Goal: Navigation & Orientation: Find specific page/section

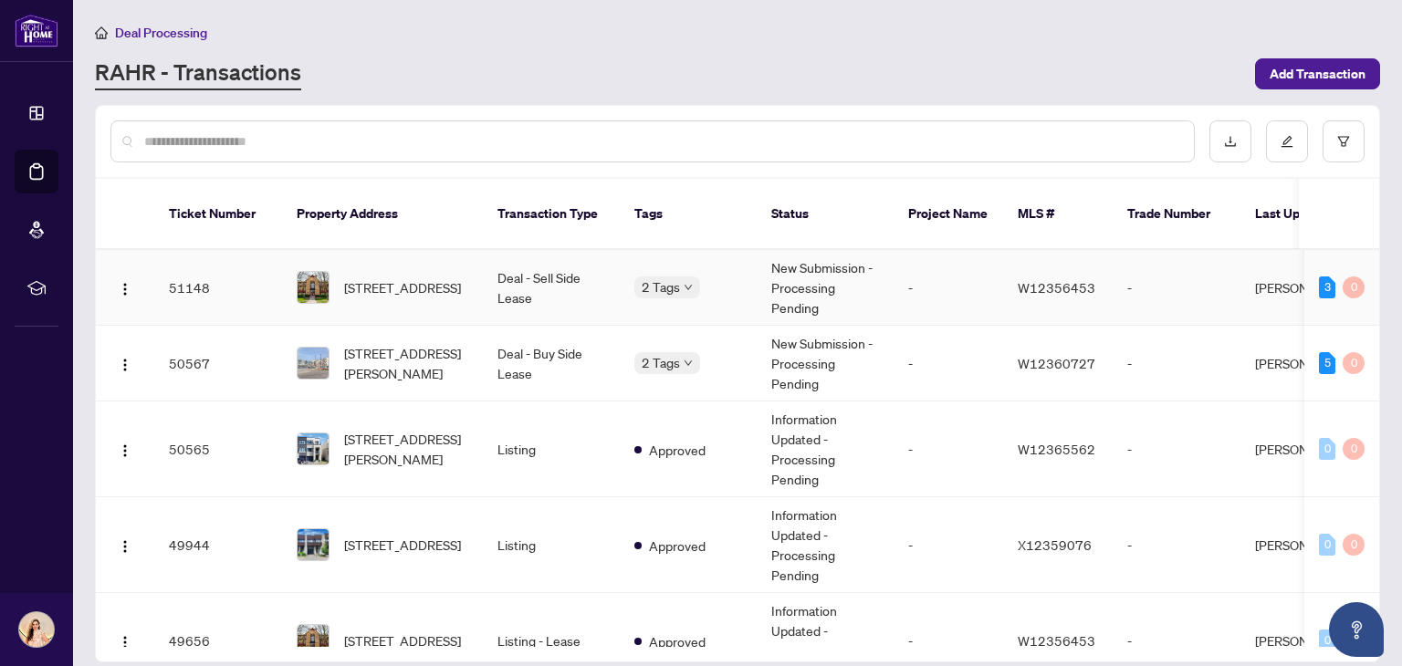
click at [530, 275] on td "Deal - Sell Side Lease" at bounding box center [551, 288] width 137 height 76
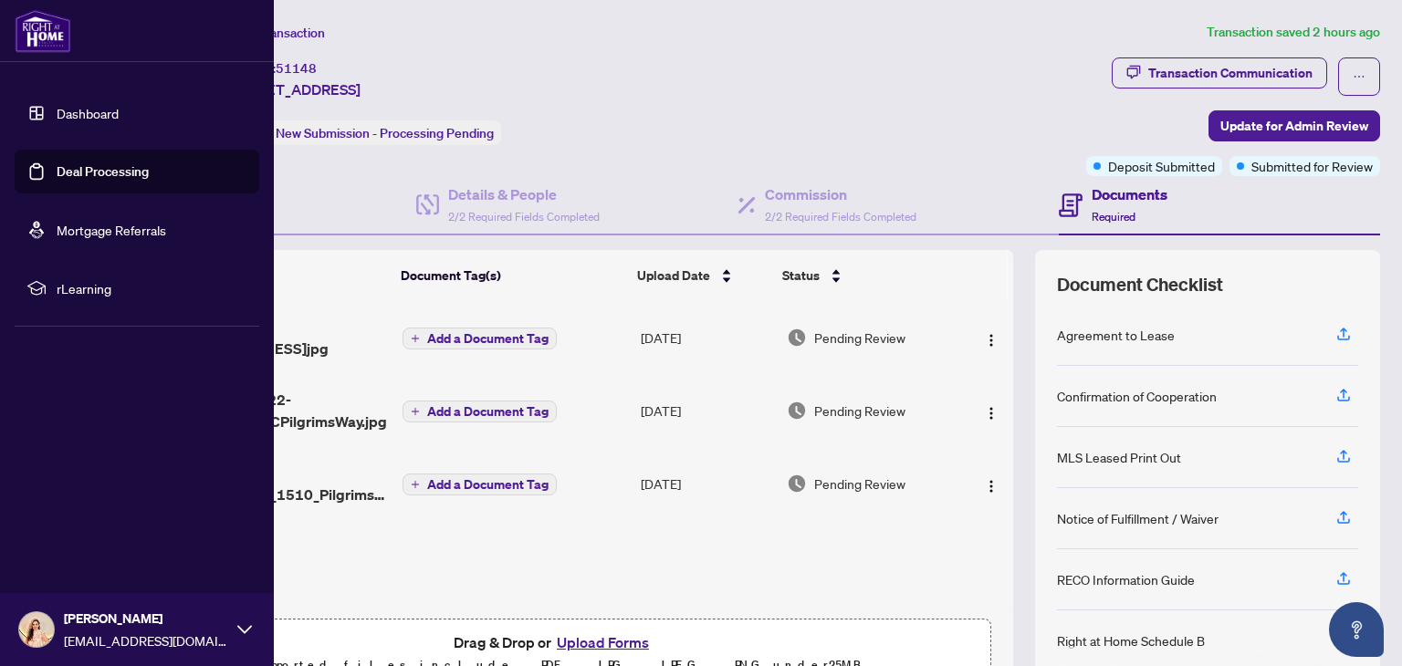
click at [107, 114] on link "Dashboard" at bounding box center [88, 113] width 62 height 16
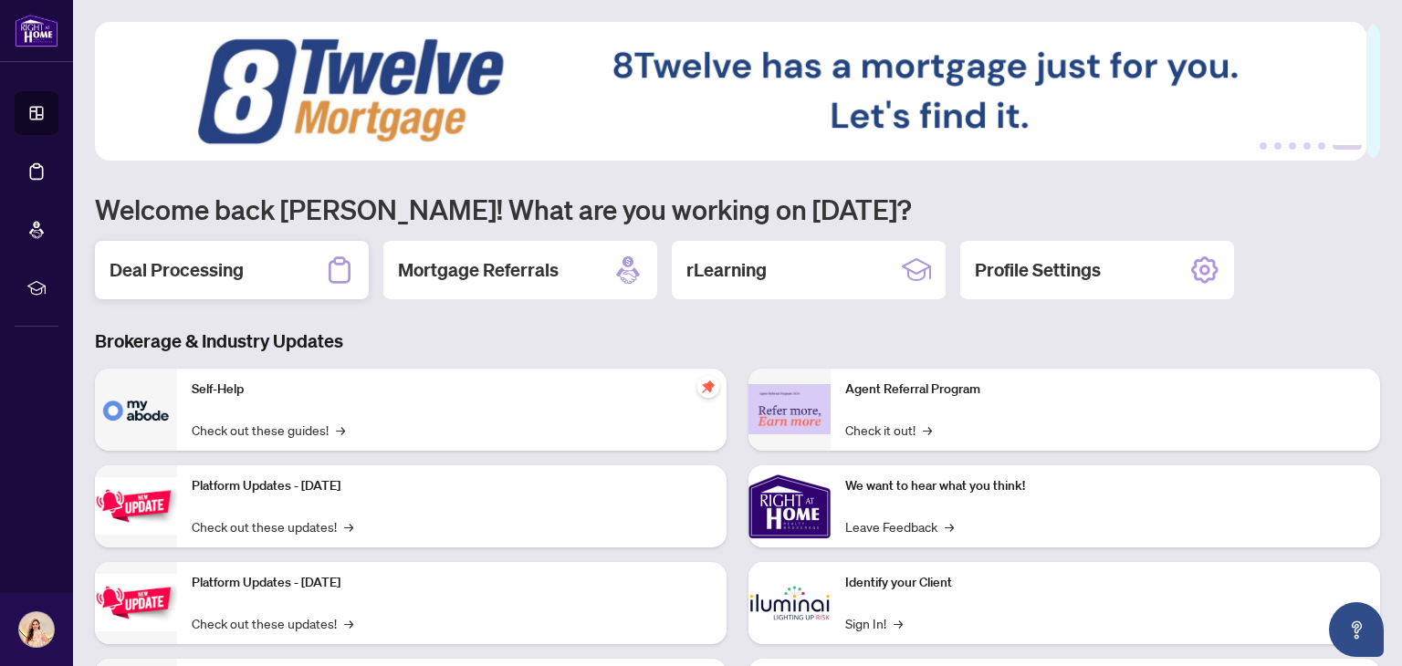
click at [249, 287] on div "Deal Processing" at bounding box center [232, 270] width 274 height 58
